Goal: Task Accomplishment & Management: Manage account settings

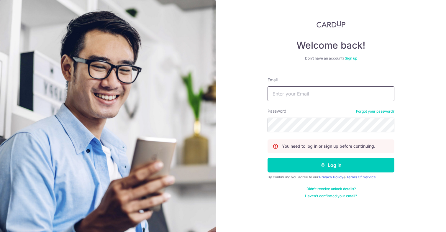
type input "saket.mathur@gmail.com"
click at [331, 165] on button "Log in" at bounding box center [331, 165] width 127 height 15
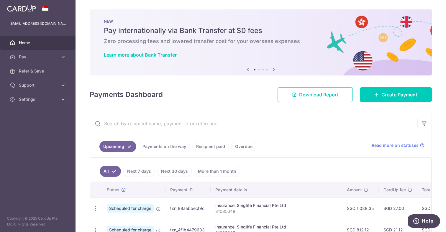
click at [163, 150] on link "Payments on the way" at bounding box center [164, 146] width 51 height 11
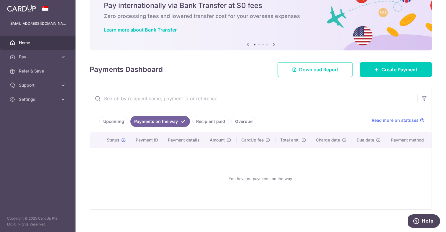
scroll to position [31, 0]
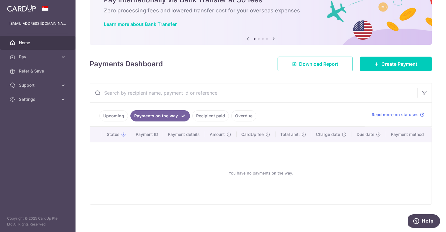
click at [122, 118] on link "Upcoming" at bounding box center [114, 115] width 29 height 11
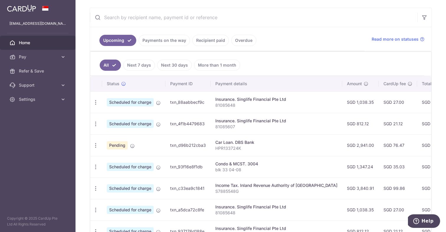
scroll to position [100, 0]
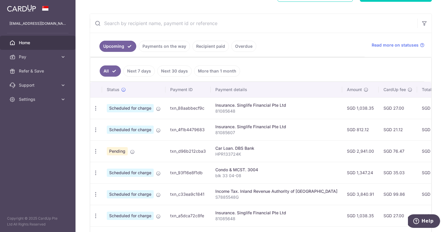
click at [143, 74] on link "Next 7 days" at bounding box center [139, 71] width 32 height 11
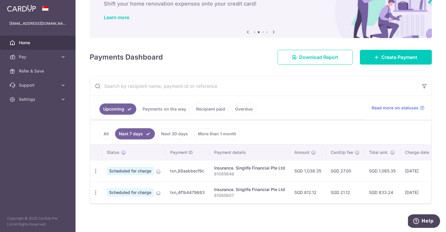
click at [168, 132] on link "Next 30 days" at bounding box center [174, 133] width 35 height 11
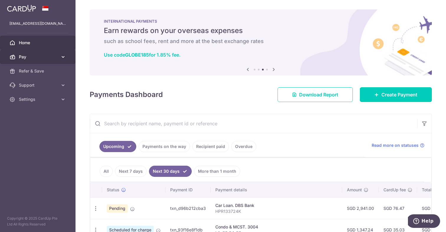
scroll to position [0, 0]
click at [26, 58] on span "Pay" at bounding box center [38, 57] width 39 height 6
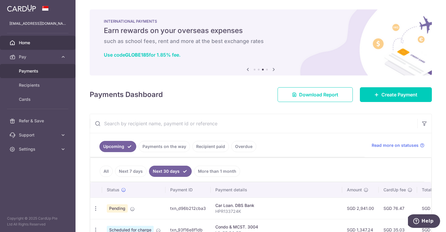
click at [27, 72] on span "Payments" at bounding box center [38, 71] width 39 height 6
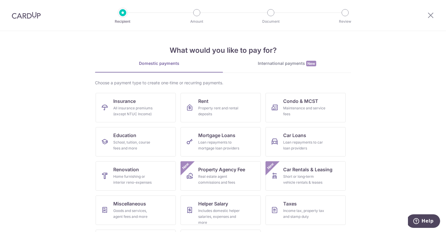
click at [293, 71] on link "International payments New" at bounding box center [287, 67] width 128 height 12
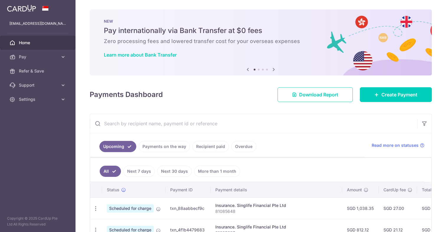
click at [30, 88] on span "Support" at bounding box center [38, 85] width 39 height 6
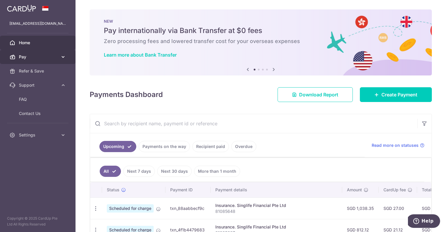
click at [34, 59] on span "Pay" at bounding box center [38, 57] width 39 height 6
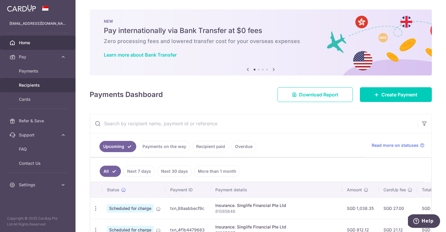
click at [35, 87] on span "Recipients" at bounding box center [38, 85] width 39 height 6
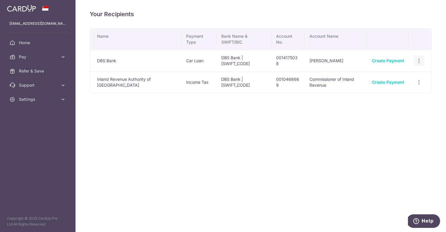
click at [419, 58] on icon "button" at bounding box center [419, 61] width 6 height 6
click at [309, 62] on td "Saket Mathur" at bounding box center [336, 61] width 63 height 22
click at [384, 61] on link "Create Payment" at bounding box center [388, 60] width 32 height 5
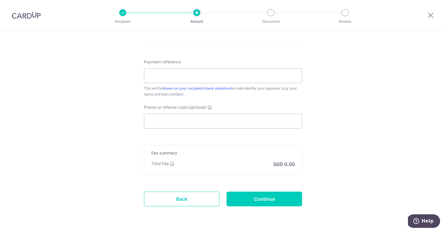
scroll to position [314, 0]
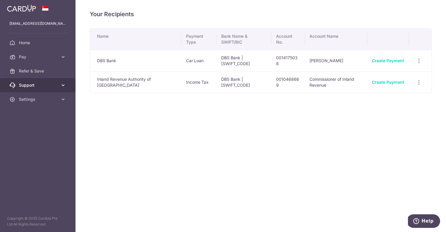
click at [58, 87] on link "Support" at bounding box center [38, 85] width 76 height 14
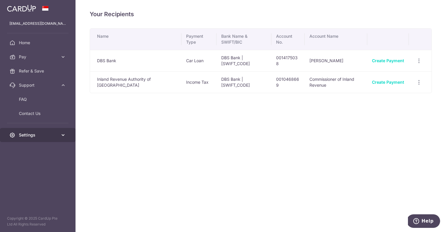
click at [22, 136] on span "Settings" at bounding box center [38, 135] width 39 height 6
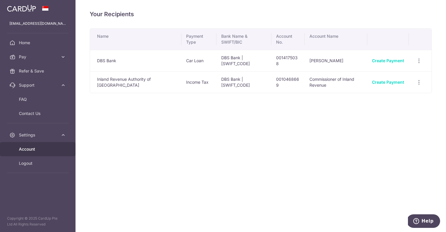
click at [25, 146] on span "Account" at bounding box center [38, 149] width 39 height 6
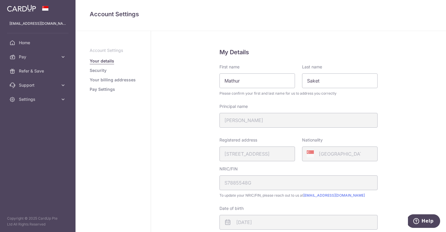
click at [111, 88] on link "Pay Settings" at bounding box center [102, 90] width 25 height 6
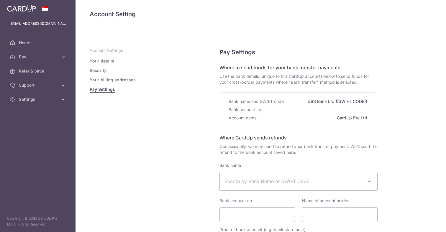
select select
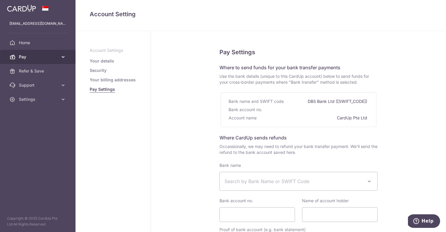
click at [57, 55] on span "Pay" at bounding box center [38, 57] width 39 height 6
